Goal: Task Accomplishment & Management: Use online tool/utility

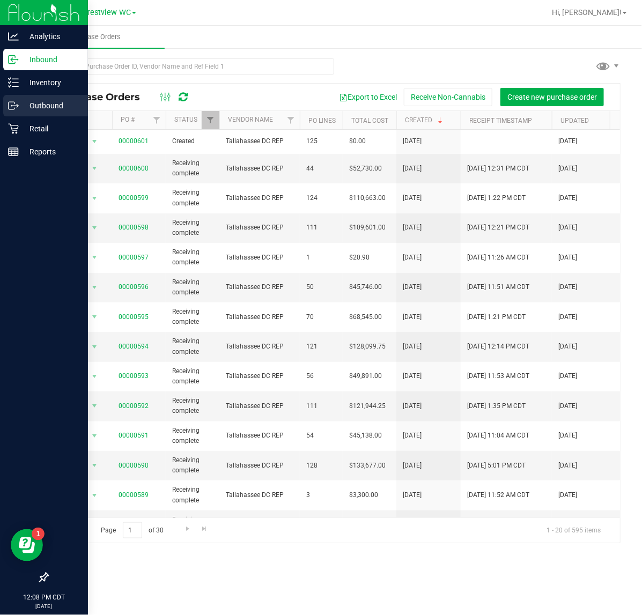
click at [46, 106] on p "Outbound" at bounding box center [51, 105] width 64 height 13
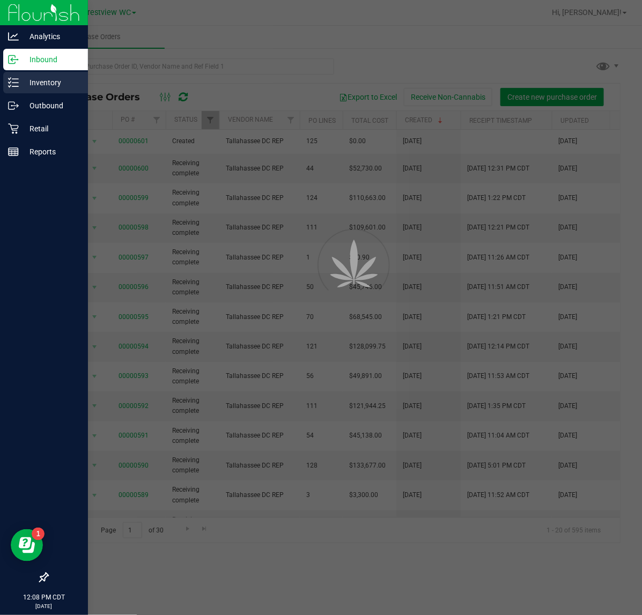
click at [63, 81] on p "Inventory" at bounding box center [51, 82] width 64 height 13
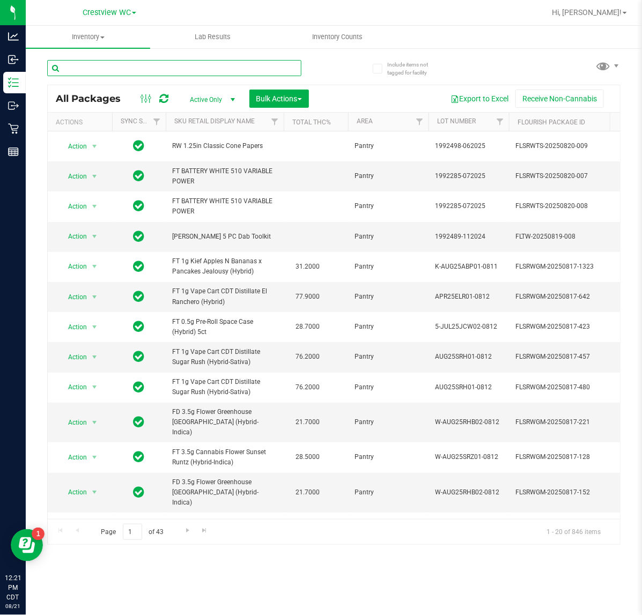
click at [149, 71] on input "text" at bounding box center [174, 68] width 254 height 16
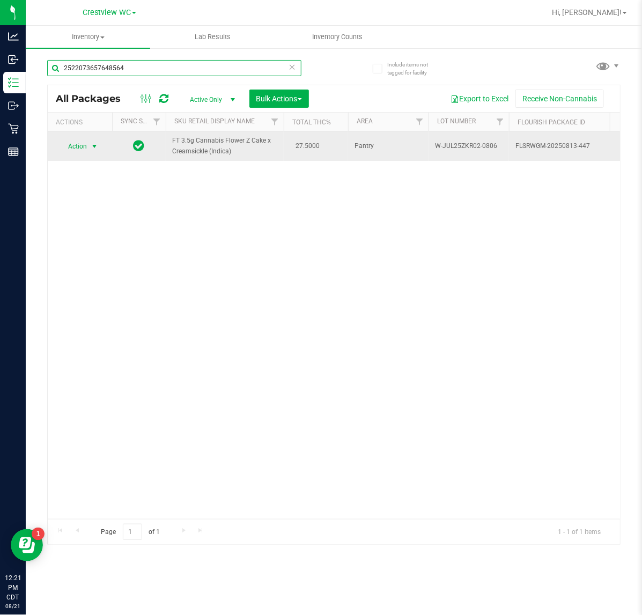
type input "2522073657648564"
click at [82, 147] on span "Action" at bounding box center [72, 146] width 29 height 15
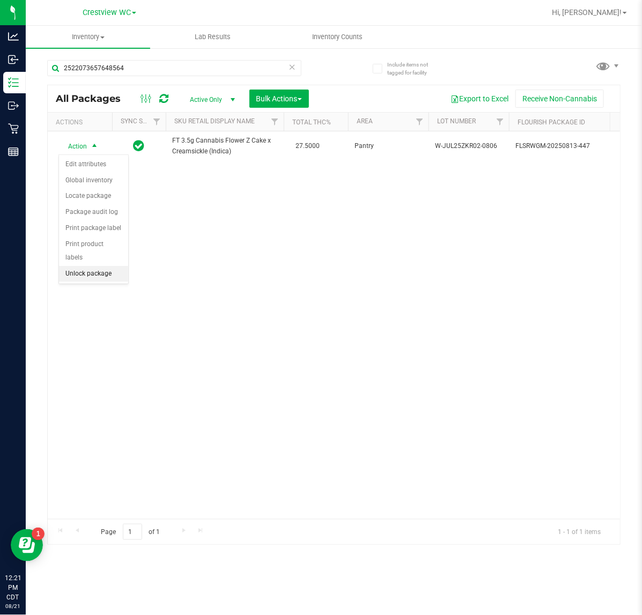
click at [108, 266] on li "Unlock package" at bounding box center [93, 274] width 69 height 16
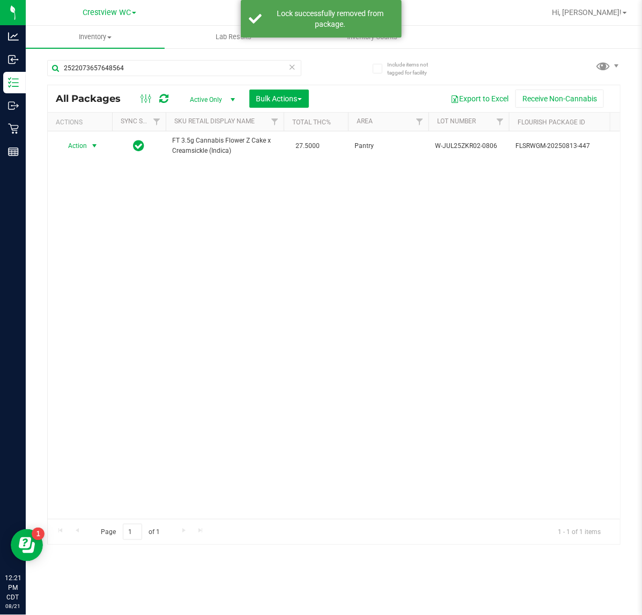
click at [84, 149] on span "Action" at bounding box center [72, 145] width 29 height 15
click at [92, 277] on li "Print package label" at bounding box center [100, 276] width 83 height 16
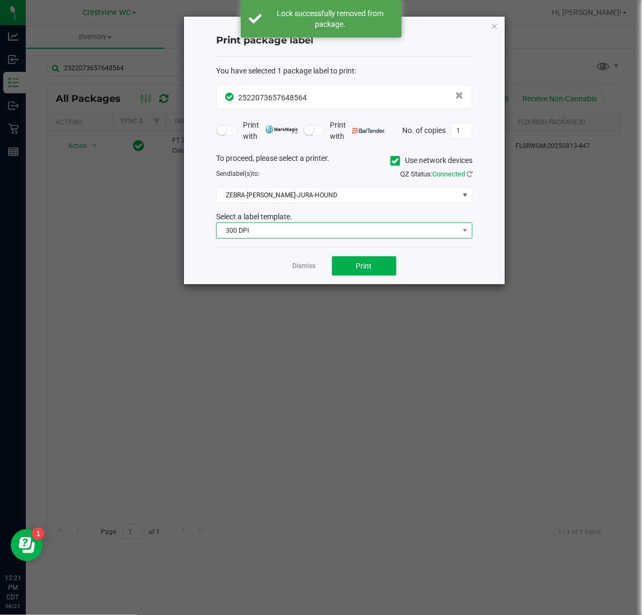
click at [363, 231] on span "300 DPI" at bounding box center [338, 230] width 242 height 15
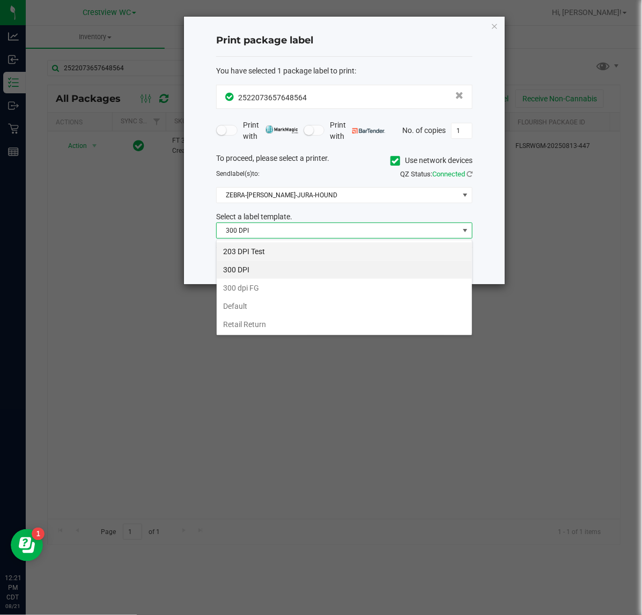
scroll to position [17, 256]
click at [320, 250] on li "203 DPI Test" at bounding box center [344, 251] width 255 height 18
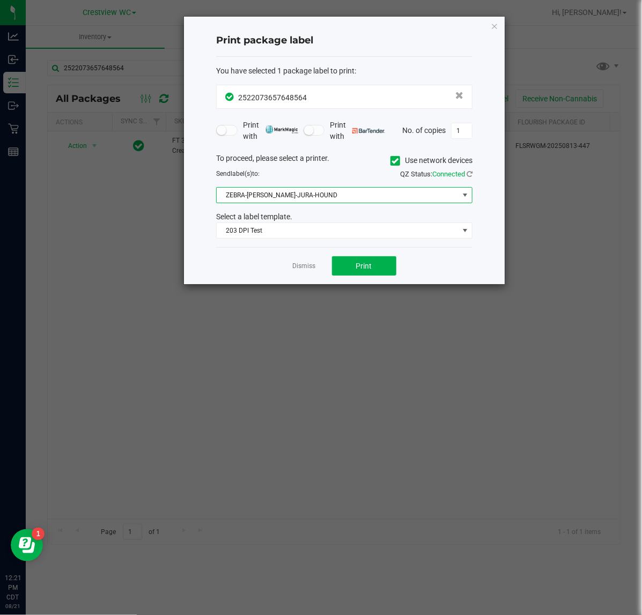
click at [331, 196] on span "ZEBRA-[PERSON_NAME]-JURA-HOUND" at bounding box center [338, 195] width 242 height 15
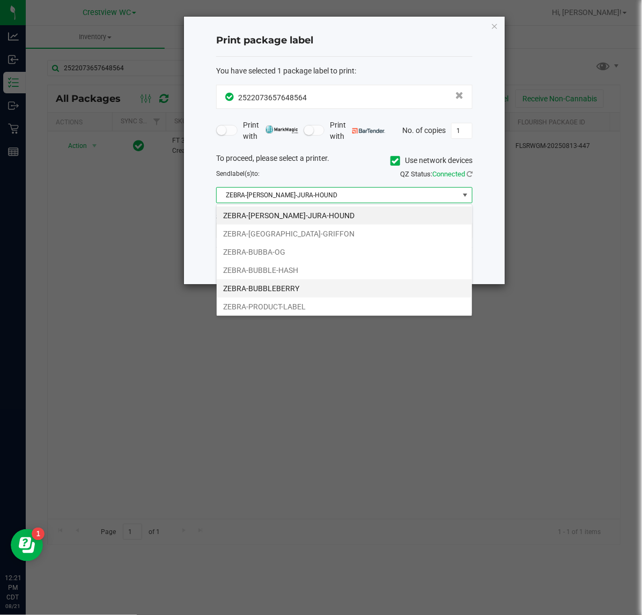
click at [309, 285] on li "ZEBRA-BUBBLEBERRY" at bounding box center [344, 288] width 255 height 18
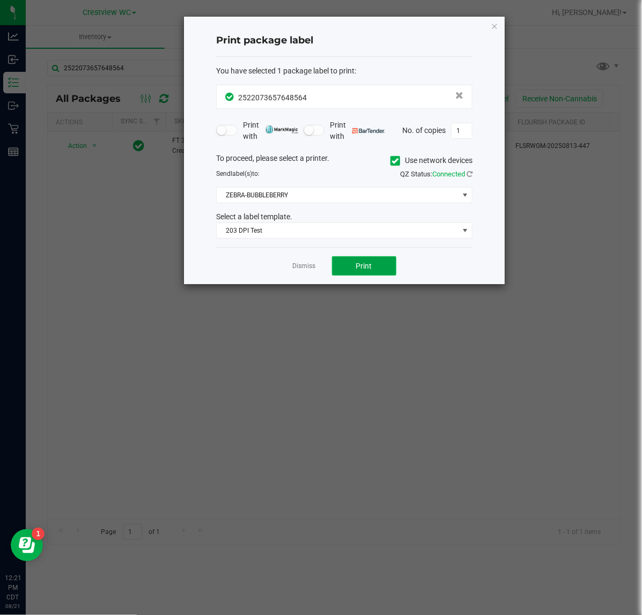
click at [366, 262] on span "Print" at bounding box center [364, 266] width 16 height 9
click at [295, 269] on link "Dismiss" at bounding box center [304, 266] width 23 height 9
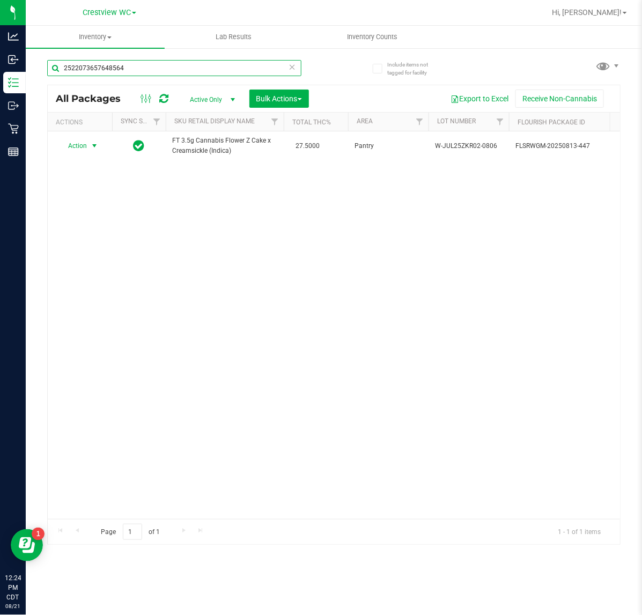
click at [131, 73] on input "2522073657648564" at bounding box center [174, 68] width 254 height 16
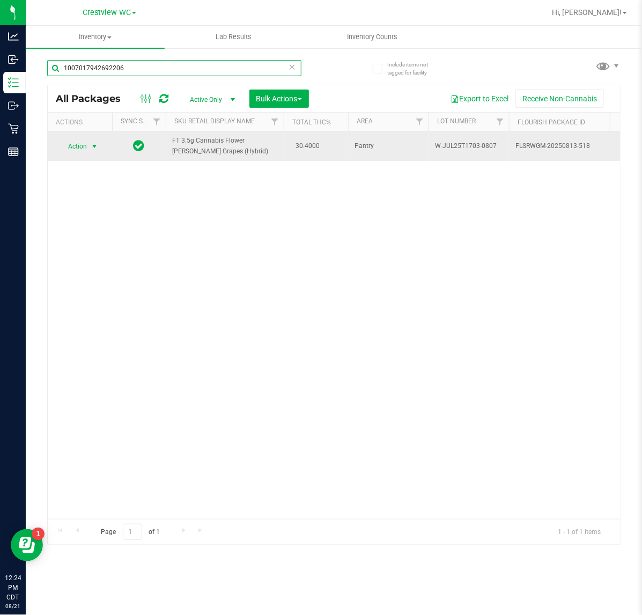
type input "1007017942692206"
click at [83, 148] on span "Action" at bounding box center [72, 146] width 29 height 15
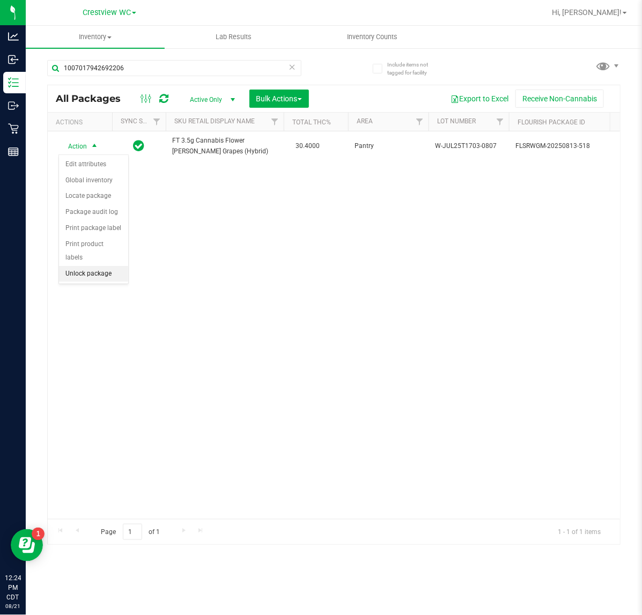
click at [110, 266] on li "Unlock package" at bounding box center [93, 274] width 69 height 16
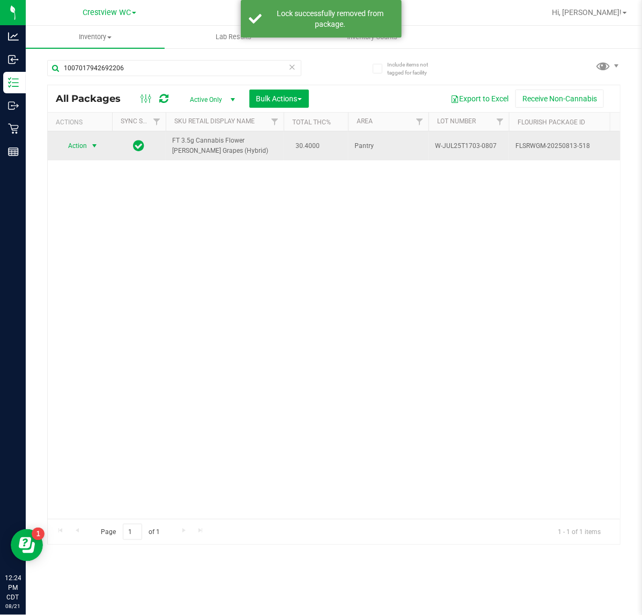
click at [89, 143] on span "select" at bounding box center [94, 145] width 13 height 15
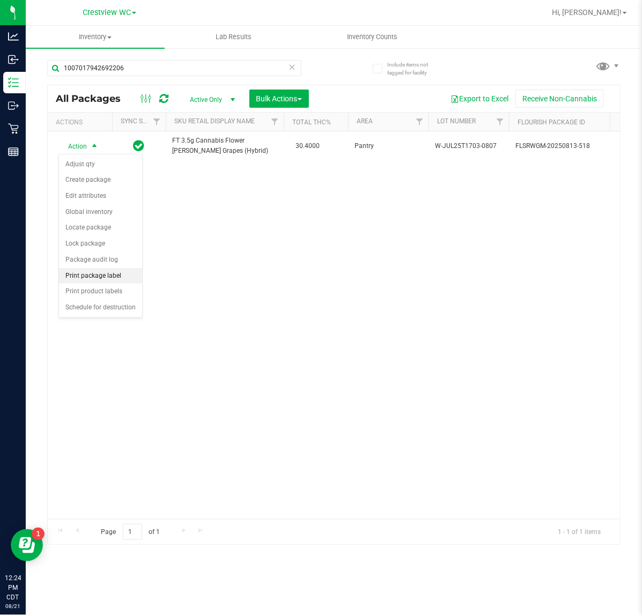
click at [109, 277] on li "Print package label" at bounding box center [100, 276] width 83 height 16
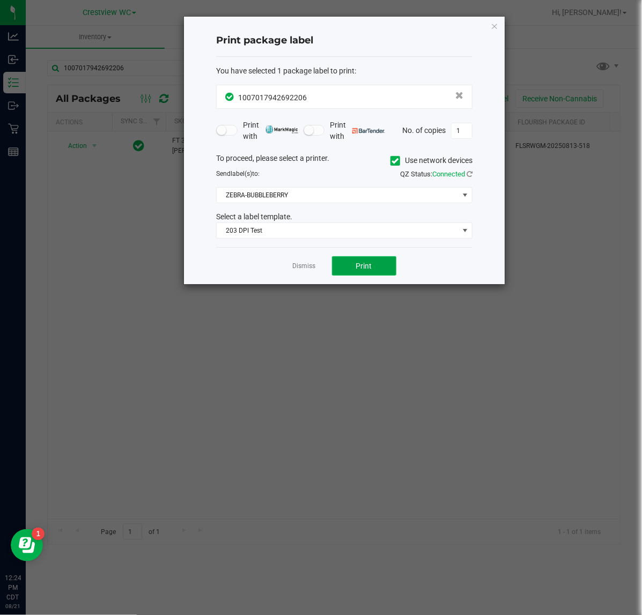
click at [344, 270] on button "Print" at bounding box center [364, 265] width 64 height 19
